Goal: Task Accomplishment & Management: Use online tool/utility

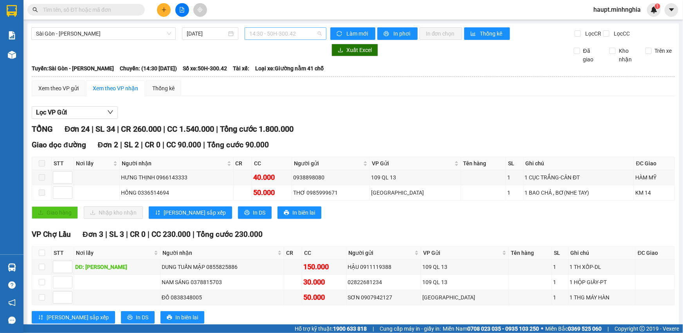
click at [308, 34] on span "14:30 - 50H-300.42" at bounding box center [285, 34] width 72 height 12
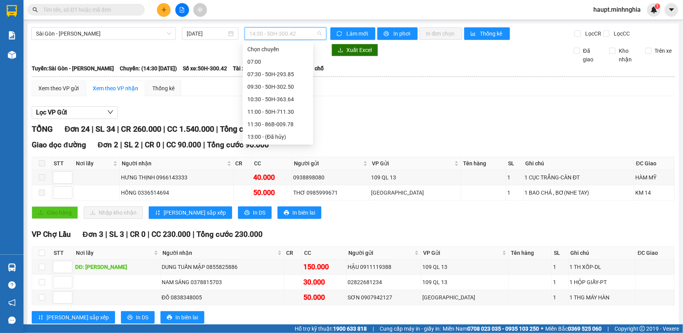
scroll to position [12, 0]
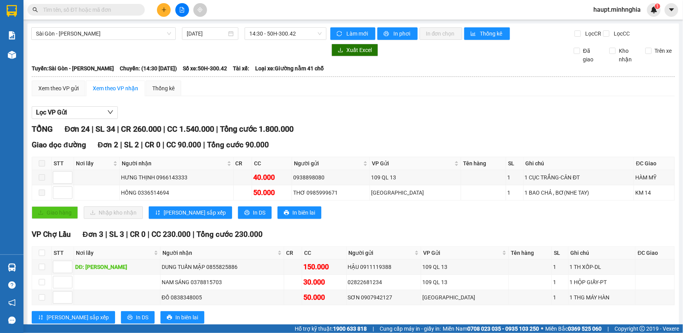
click at [349, 110] on div "Lọc VP Gửi" at bounding box center [353, 112] width 643 height 13
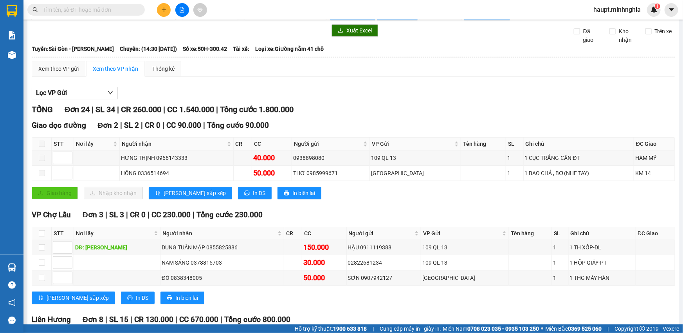
scroll to position [0, 0]
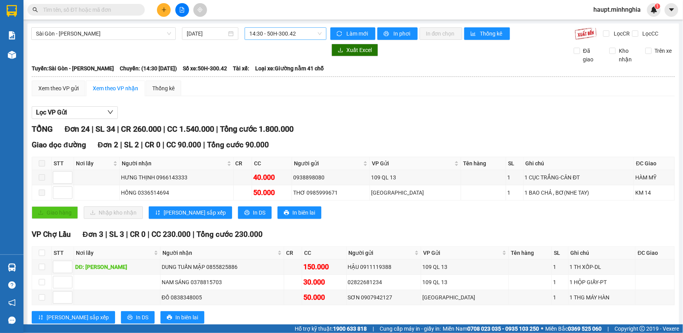
click at [302, 39] on span "14:30 - 50H-300.42" at bounding box center [285, 34] width 72 height 12
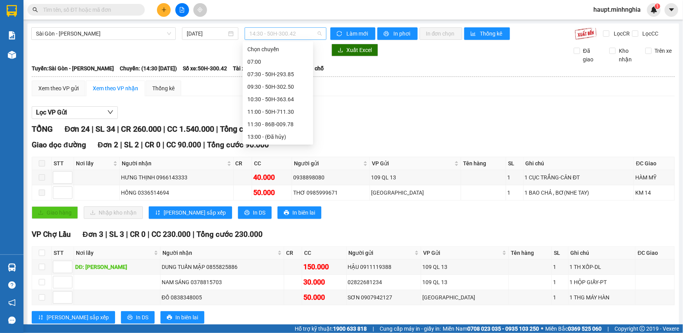
scroll to position [12, 0]
click at [285, 106] on div "11:30 - 86B-009.78" at bounding box center [278, 112] width 70 height 13
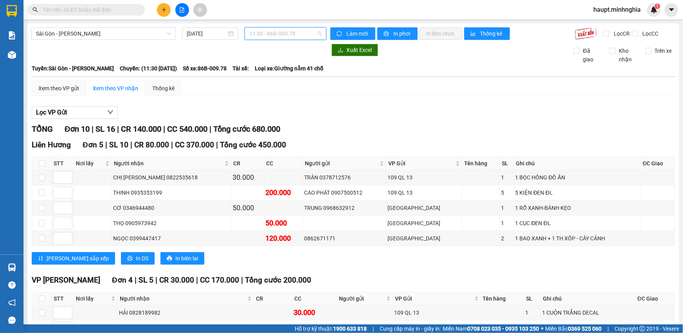
click at [294, 36] on span "11:30 - 86B-009.78" at bounding box center [285, 34] width 72 height 12
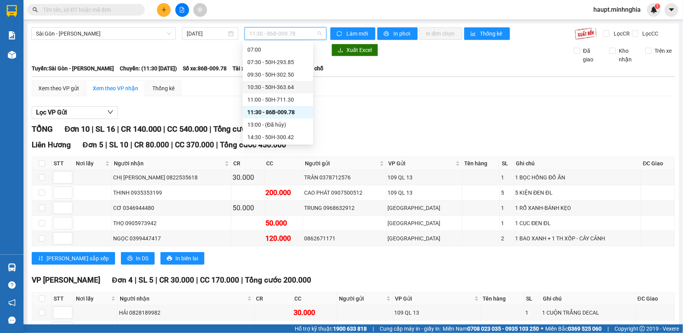
click at [301, 85] on div "10:30 - 50H-363.64" at bounding box center [277, 87] width 61 height 9
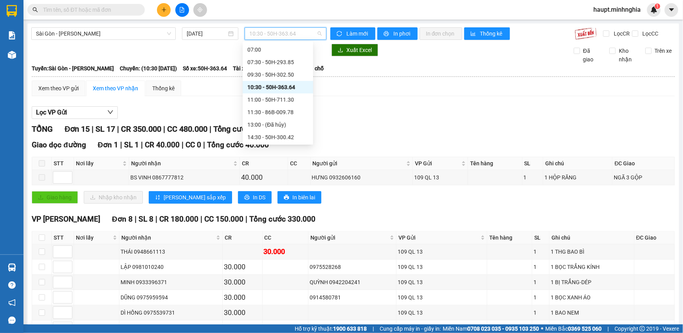
click at [309, 34] on span "10:30 - 50H-363.64" at bounding box center [285, 34] width 72 height 12
drag, startPoint x: 292, startPoint y: 100, endPoint x: 292, endPoint y: 106, distance: 6.3
click at [292, 106] on div "Chọn chuyến 07:00 07:30 - 50H-293.85 09:30 - 50H-302.50 10:30 - 50H-363.64 11:0…" at bounding box center [278, 125] width 70 height 188
click at [292, 106] on div "11:30 - 86B-009.78" at bounding box center [278, 112] width 70 height 13
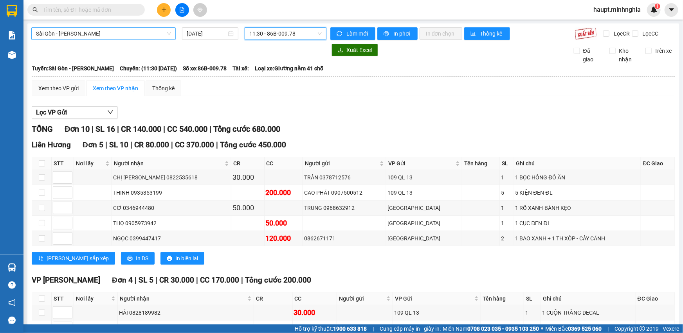
click at [112, 34] on span "Sài Gòn - [PERSON_NAME]" at bounding box center [103, 34] width 135 height 12
